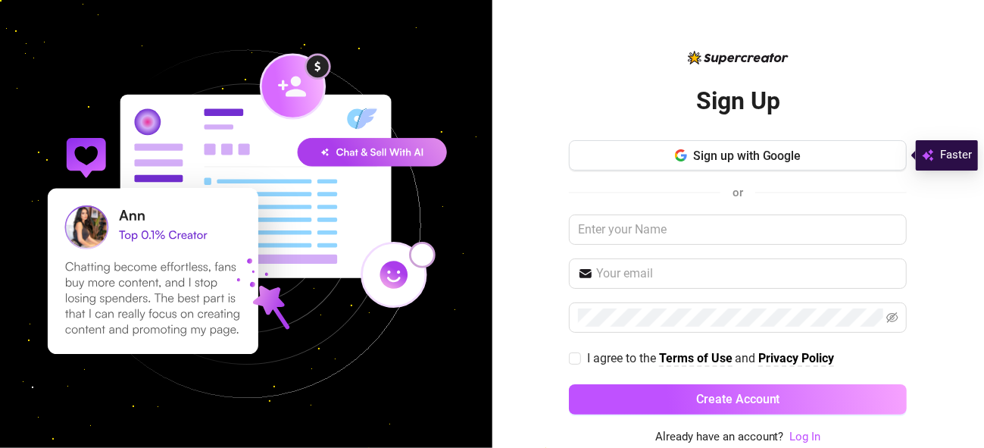
click at [532, 376] on div "Sign Up Sign up with Google or I agree to the Terms of Use and Privacy Policy C…" at bounding box center [738, 224] width 492 height 448
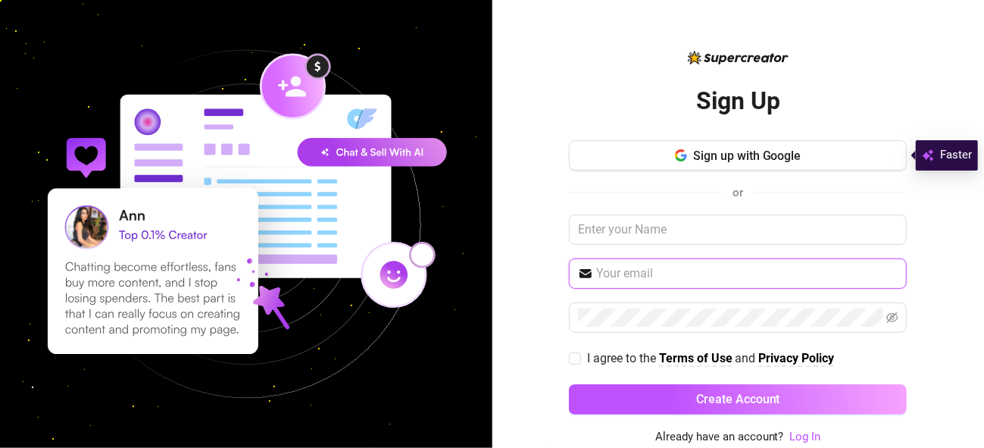
click at [633, 269] on input "text" at bounding box center [746, 273] width 301 height 18
paste input "cyverllyndelepolim@gmail.com"
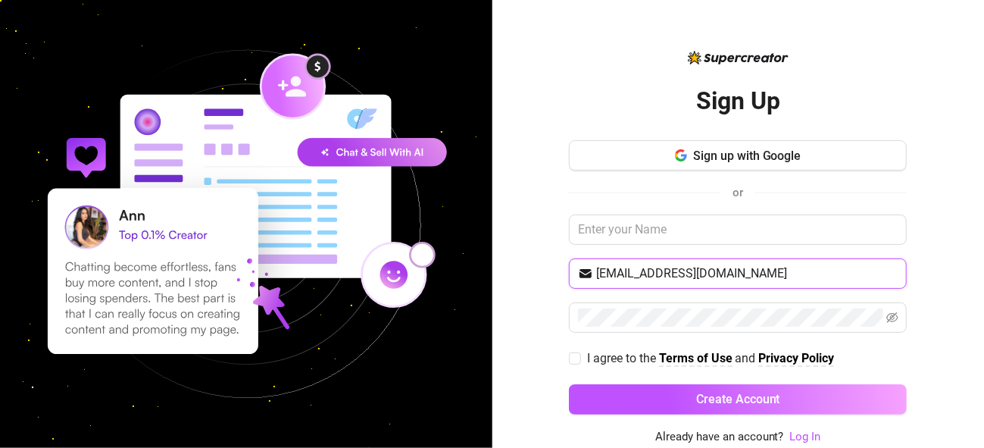
type input "cyverllyndelepolim@gmail.com"
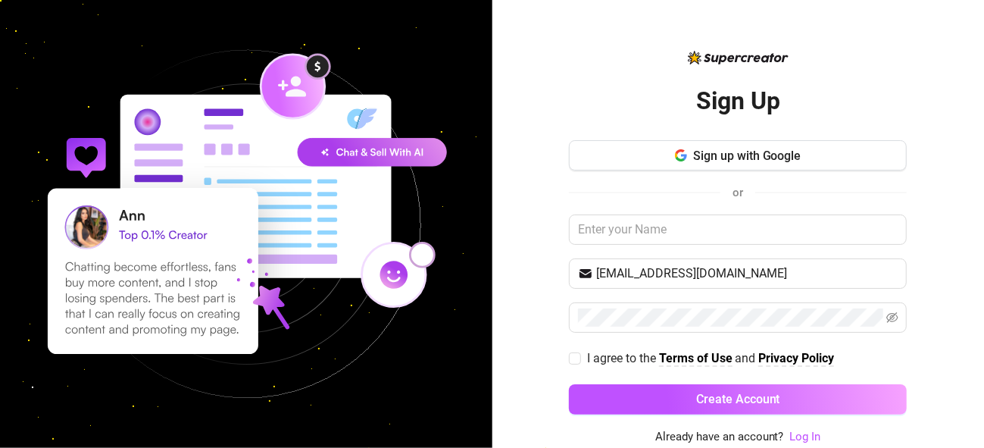
click at [566, 98] on div "Sign Up Sign up with Google or cyverllyndelepolim@gmail.com I agree to the Term…" at bounding box center [738, 224] width 492 height 448
click at [802, 430] on link "Log In" at bounding box center [805, 436] width 31 height 14
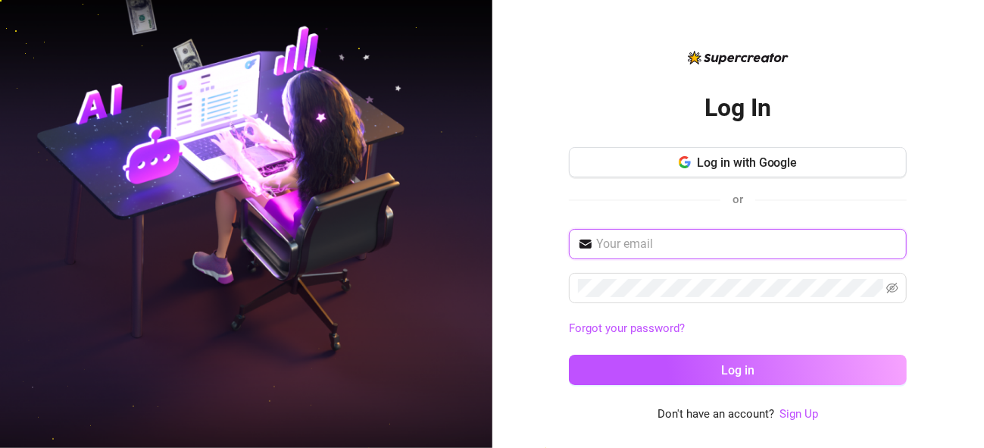
click at [665, 236] on input "text" at bounding box center [746, 244] width 301 height 18
paste input "cyverllyndelepolim@gmail.com"
type input "cyverllyndelepolim@gmail.com"
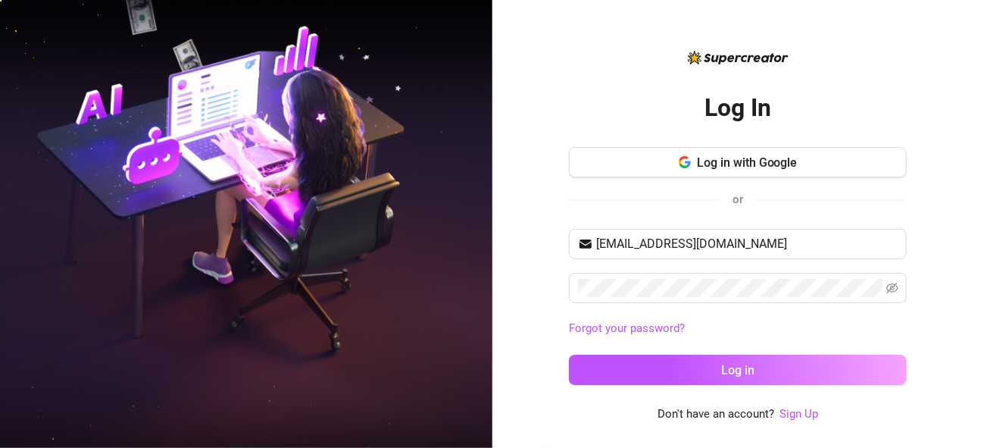
click at [541, 403] on div "Log In Log in with Google or cyverllyndelepolim@gmail.com Forgot your password?…" at bounding box center [738, 224] width 492 height 448
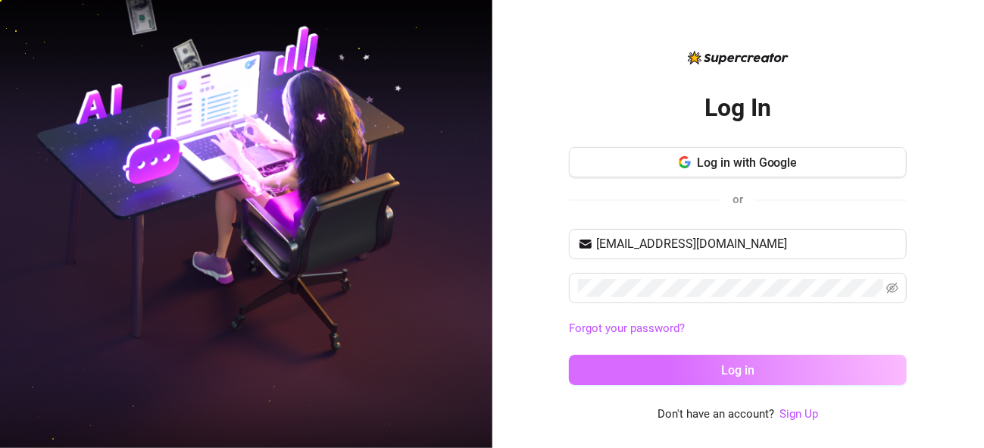
click at [707, 366] on button "Log in" at bounding box center [738, 369] width 338 height 30
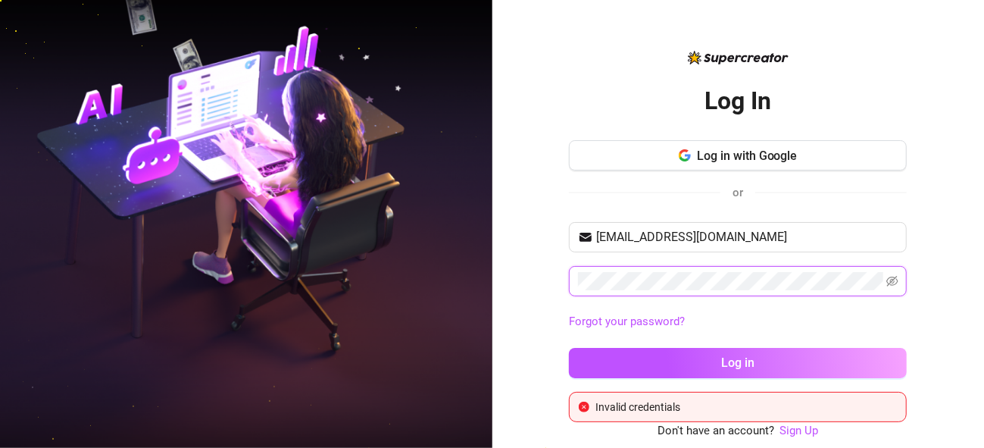
click at [569, 348] on button "Log in" at bounding box center [738, 363] width 338 height 30
click at [893, 285] on icon "eye-invisible" at bounding box center [892, 281] width 12 height 12
click at [530, 376] on div "Log In Log in with Google or cyverllyndelepolim@gmail.com Forgot your password?…" at bounding box center [738, 224] width 492 height 448
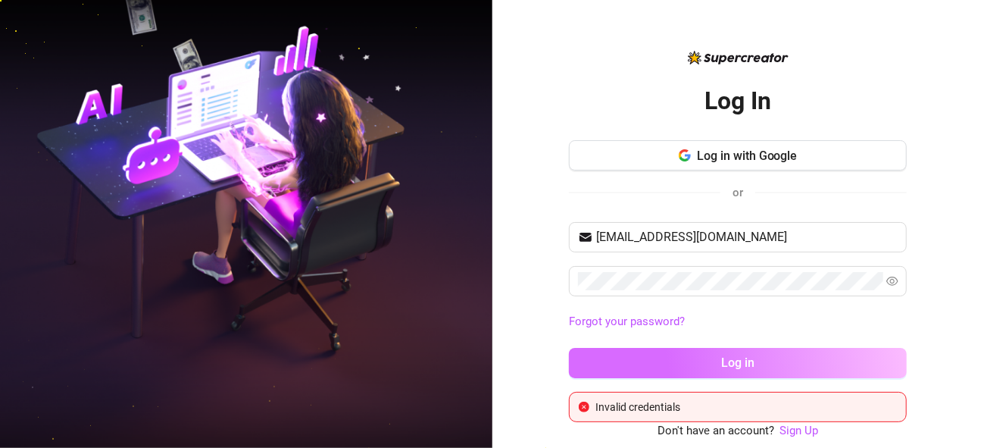
click at [655, 348] on button "Log in" at bounding box center [738, 363] width 338 height 30
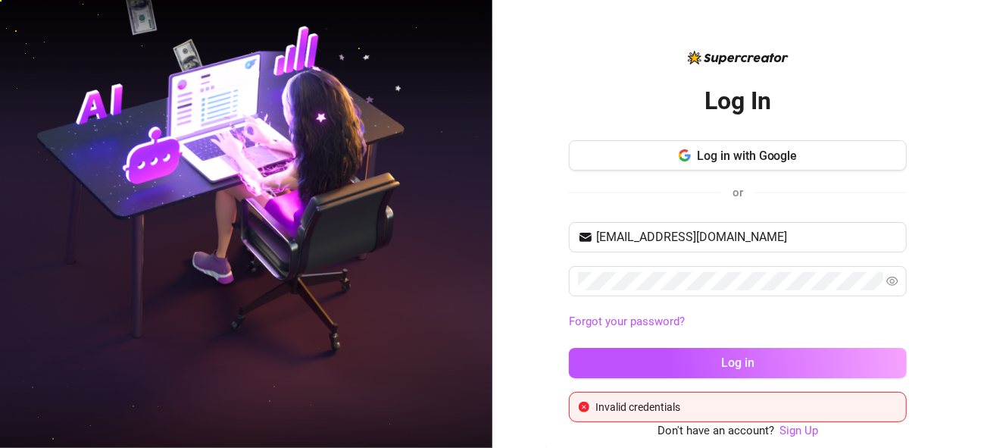
click at [317, 388] on img at bounding box center [246, 223] width 492 height 617
click at [347, 200] on img at bounding box center [246, 223] width 492 height 617
